Goal: Find specific page/section: Find specific page/section

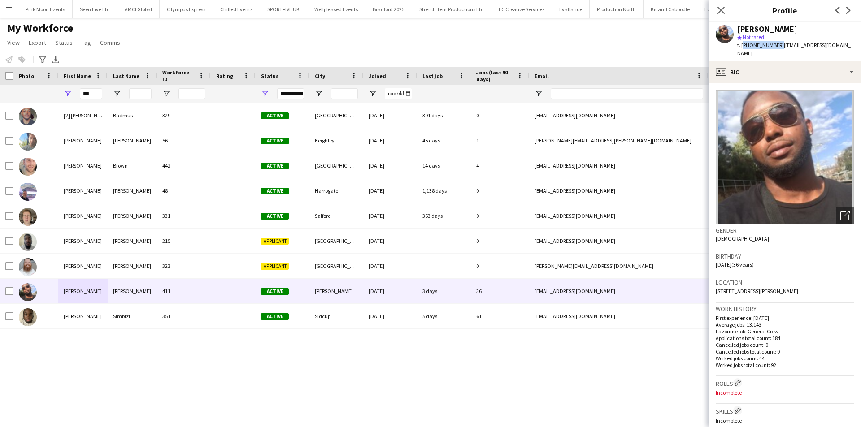
click at [11, 13] on button "Menu" at bounding box center [9, 9] width 18 height 18
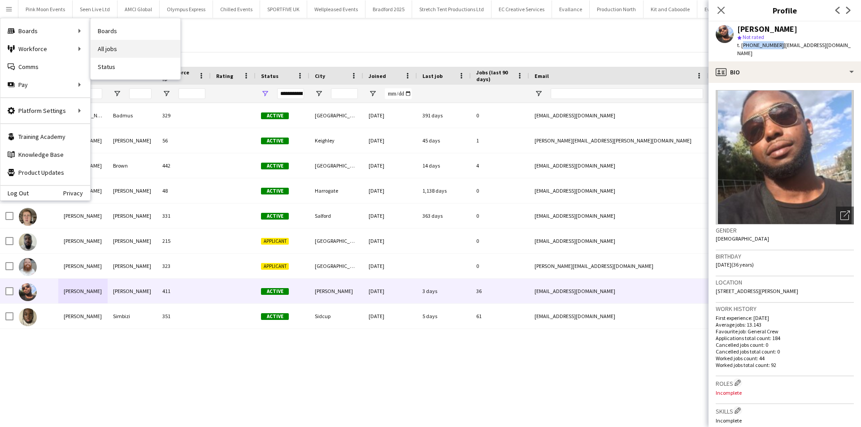
click at [111, 46] on link "All jobs" at bounding box center [136, 49] width 90 height 18
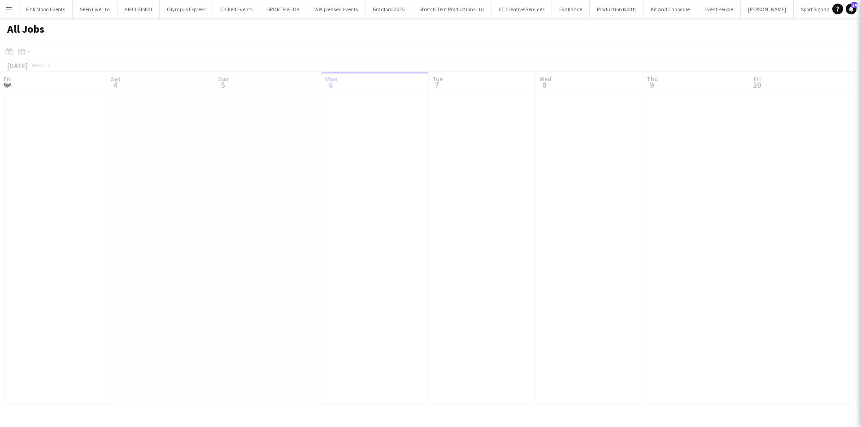
scroll to position [0, 214]
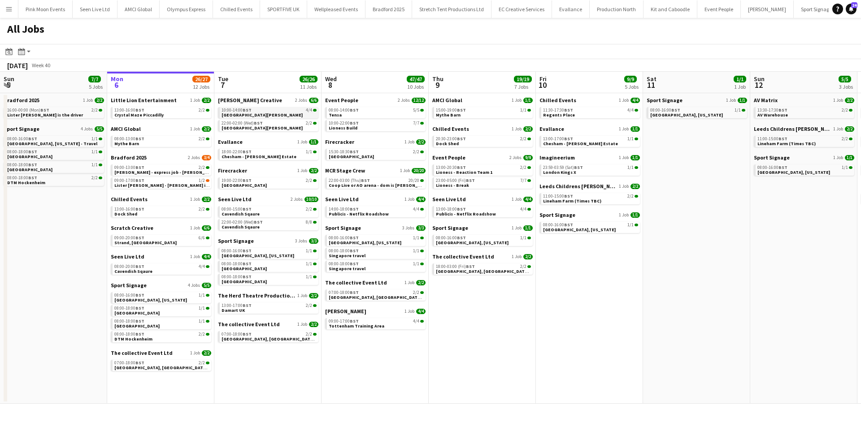
click at [270, 115] on link "10:00-14:00 BST 4/4 [GEOGRAPHIC_DATA][PERSON_NAME]" at bounding box center [269, 112] width 95 height 10
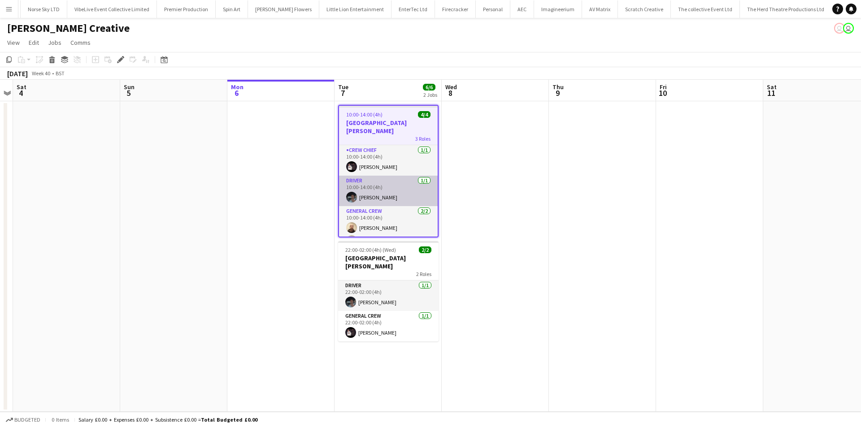
scroll to position [0, 1110]
